Goal: Transaction & Acquisition: Purchase product/service

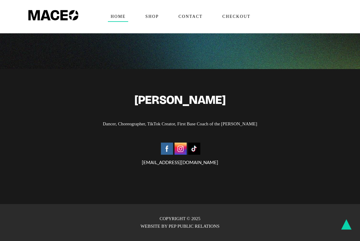
scroll to position [1441, 0]
click at [199, 15] on span "Contact" at bounding box center [190, 17] width 29 height 10
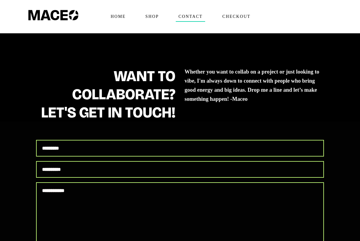
click at [154, 20] on span "Shop" at bounding box center [152, 17] width 18 height 10
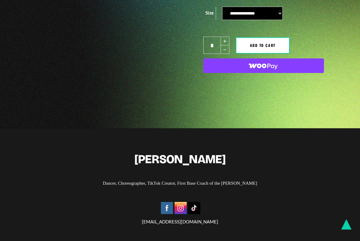
scroll to position [267, 0]
